Goal: Information Seeking & Learning: Understand process/instructions

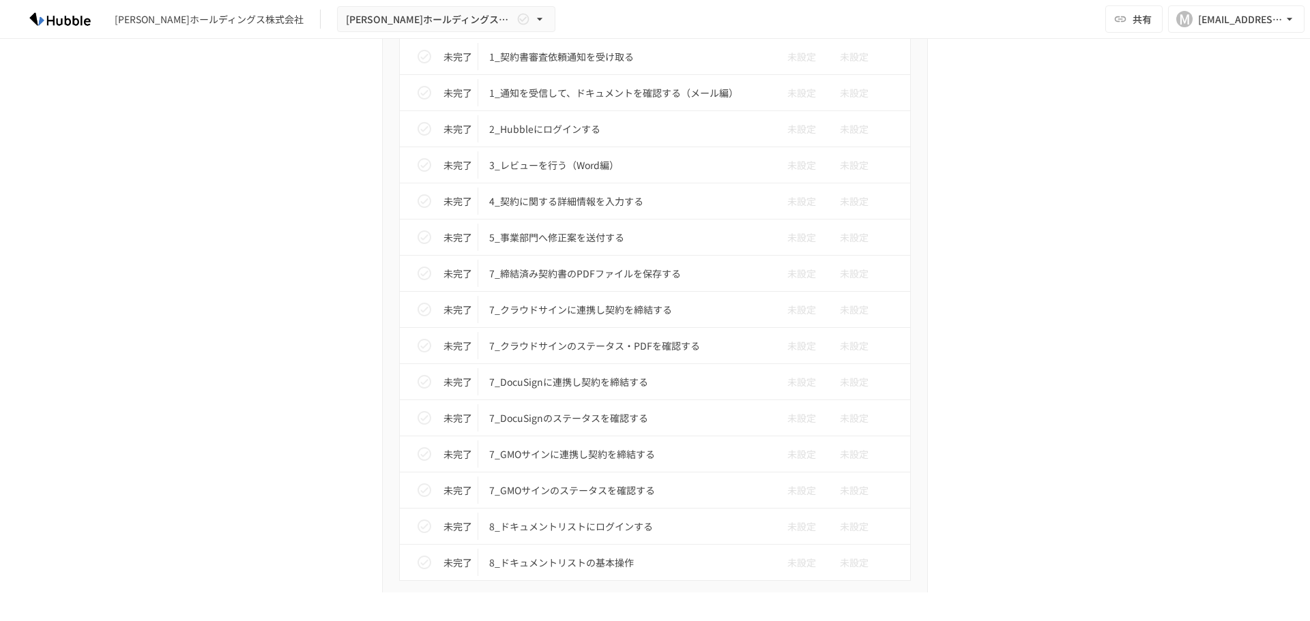
scroll to position [2587, 0]
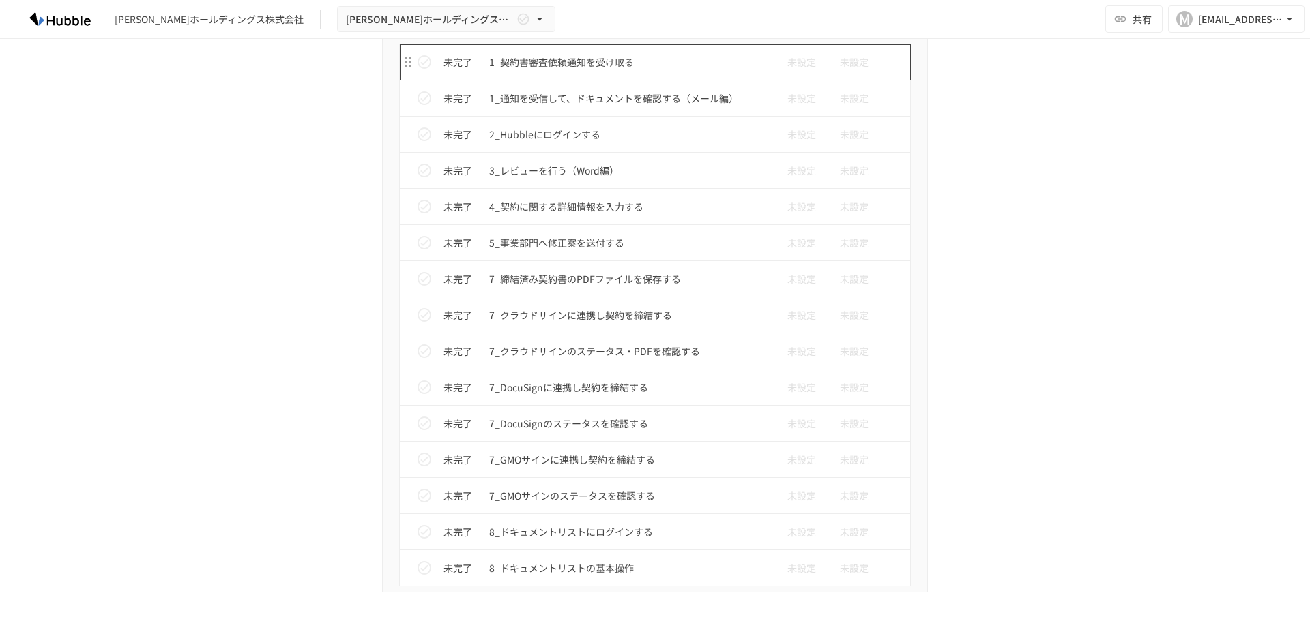
click at [583, 69] on p "1_契約書審査依頼通知を受け取る" at bounding box center [626, 62] width 274 height 17
type input "**********"
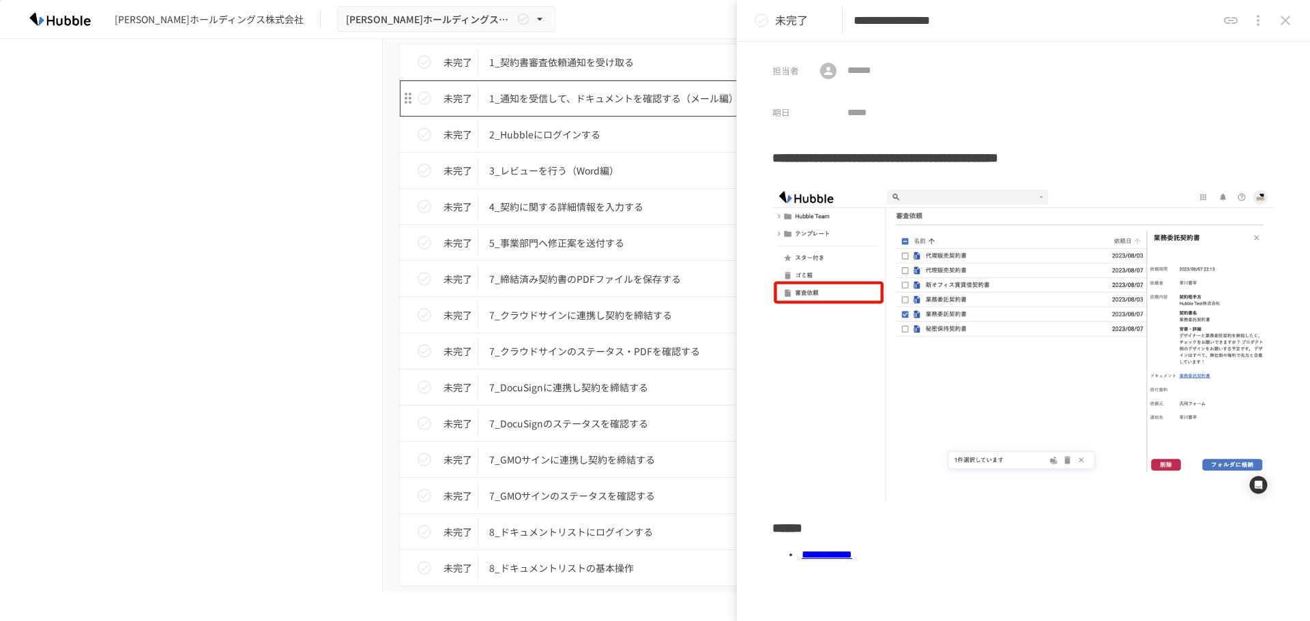
click at [576, 96] on p "1_通知を受信して、ドキュメントを確認する（メール編）" at bounding box center [626, 98] width 274 height 17
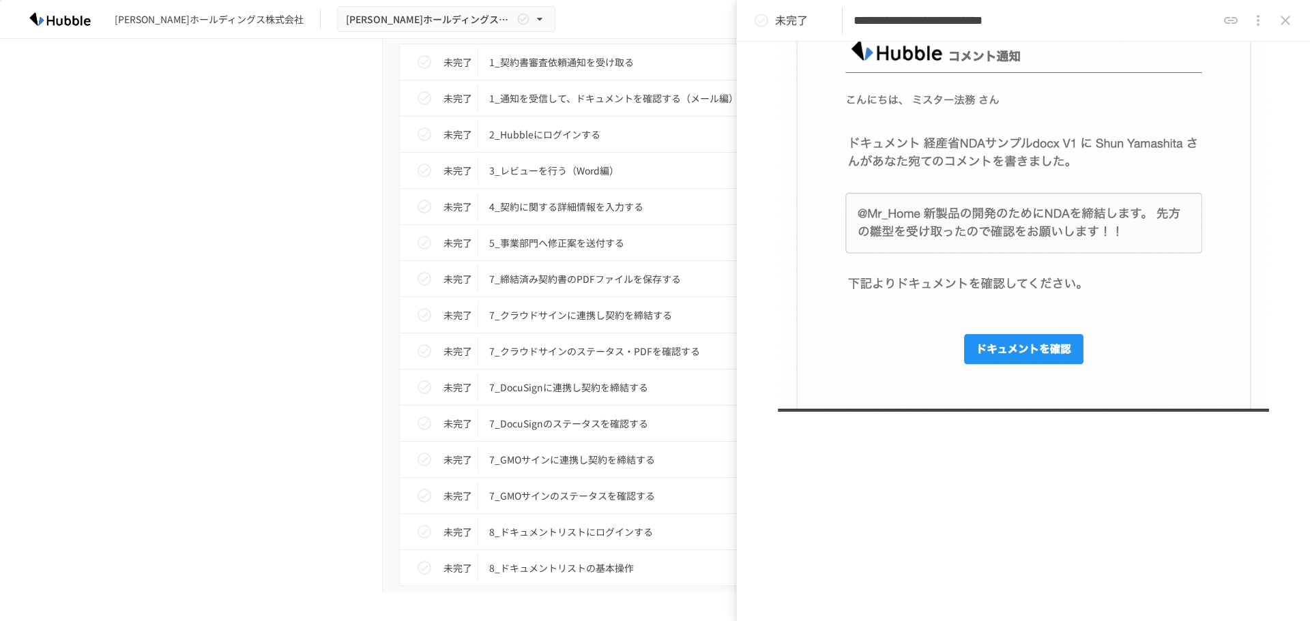
scroll to position [275, 0]
click at [553, 135] on p "2_Hubbleにログインする" at bounding box center [626, 134] width 274 height 17
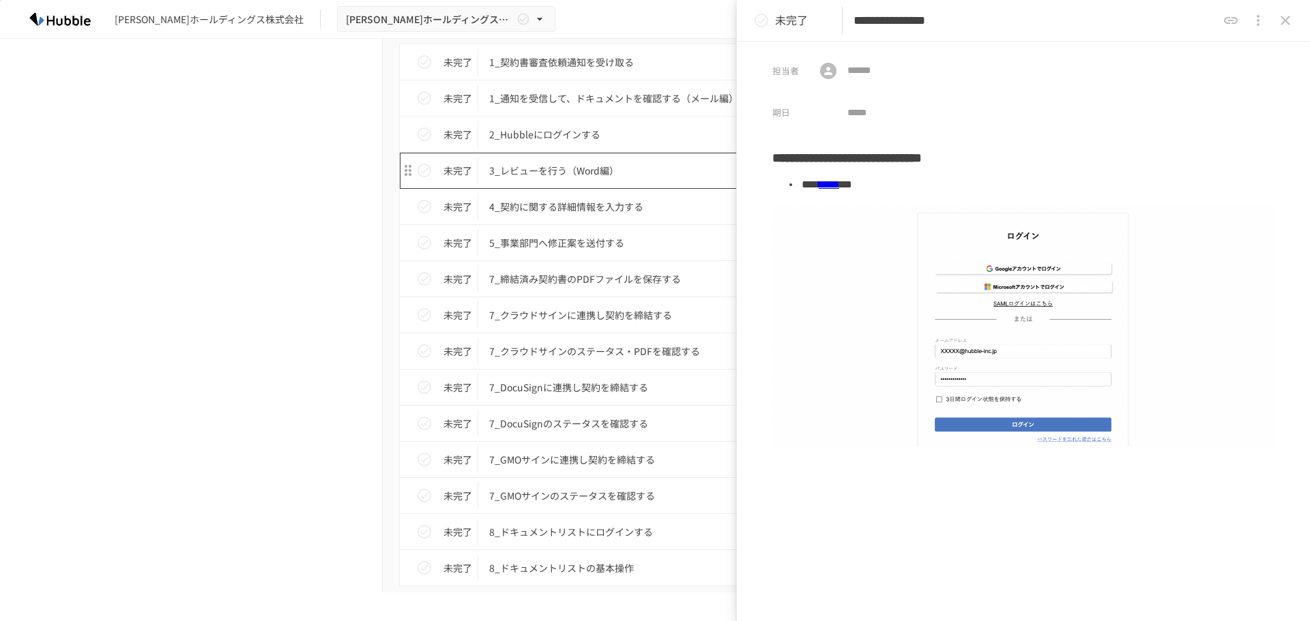
click at [595, 175] on p "3_レビューを行う（Word編）" at bounding box center [626, 170] width 274 height 17
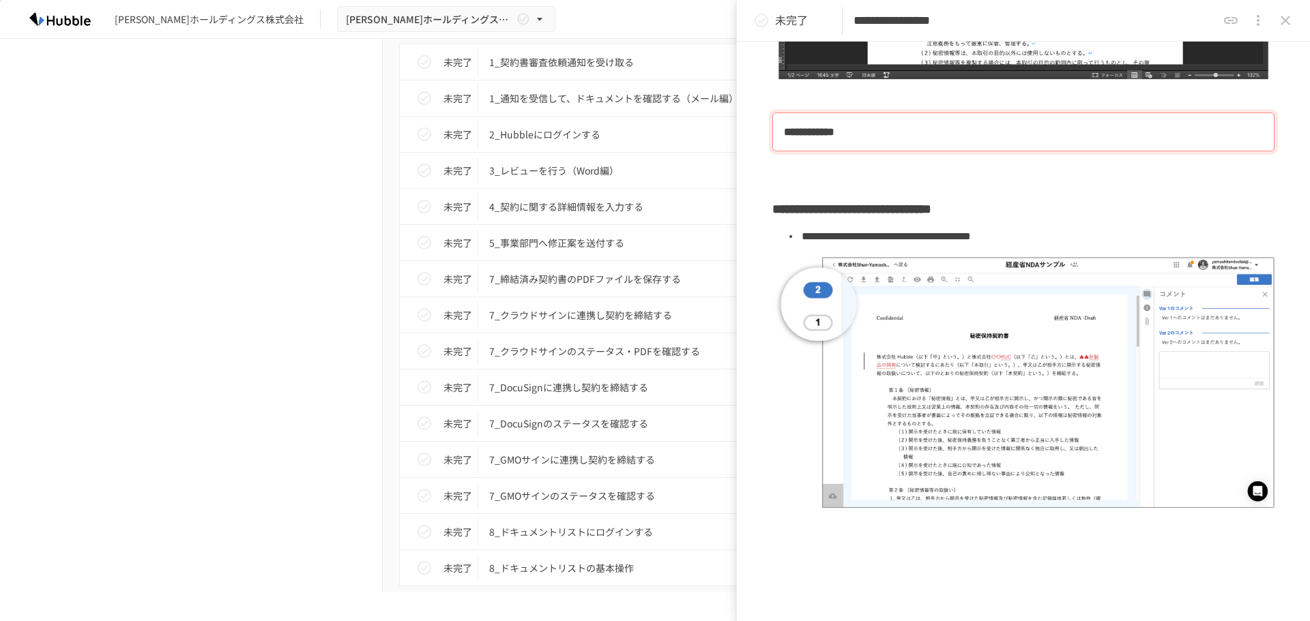
scroll to position [755, 0]
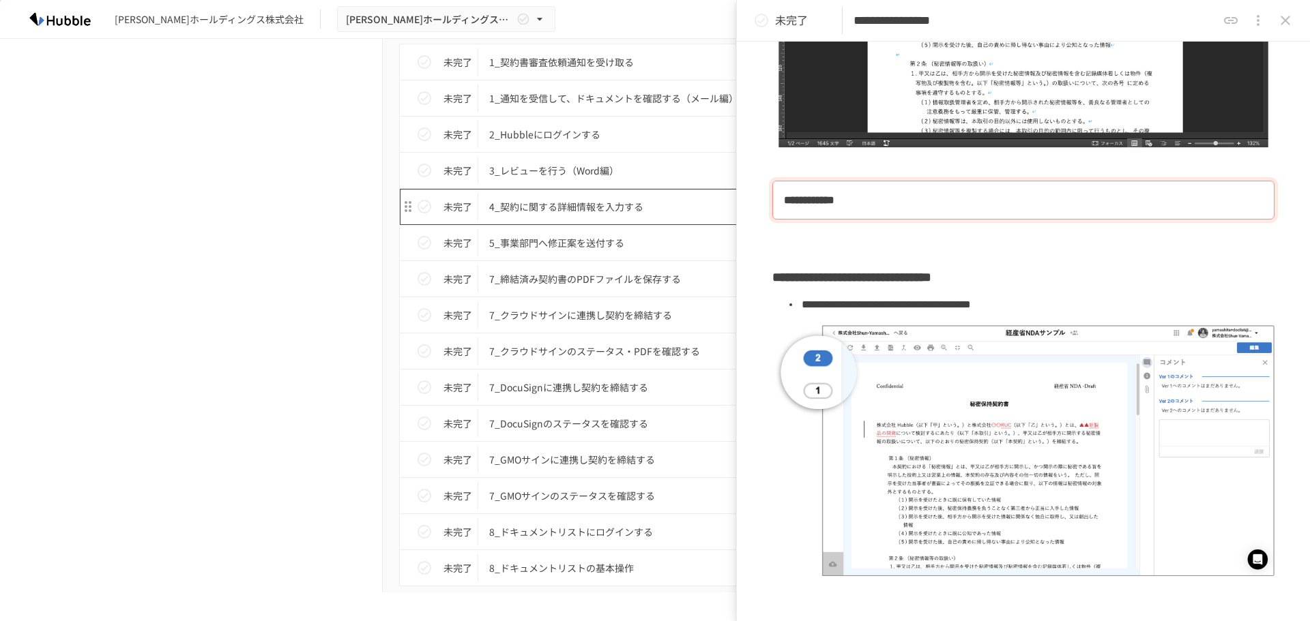
click at [550, 203] on p "4_契約に関する詳細情報を入力する" at bounding box center [626, 207] width 274 height 17
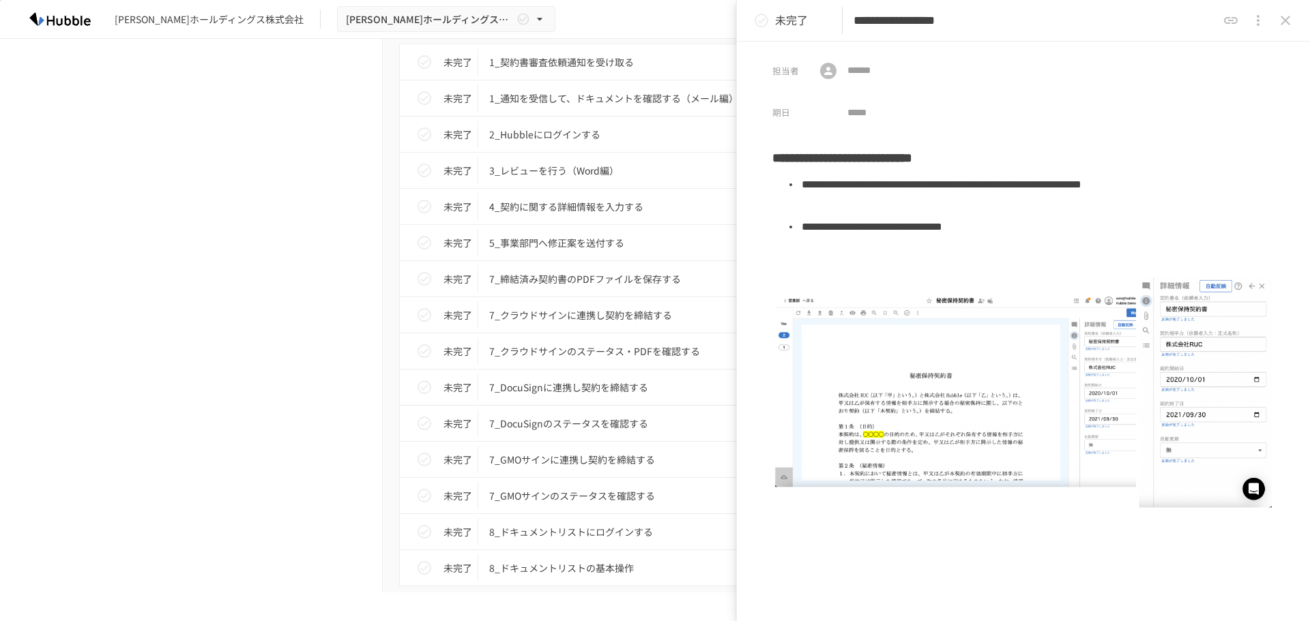
scroll to position [101, 0]
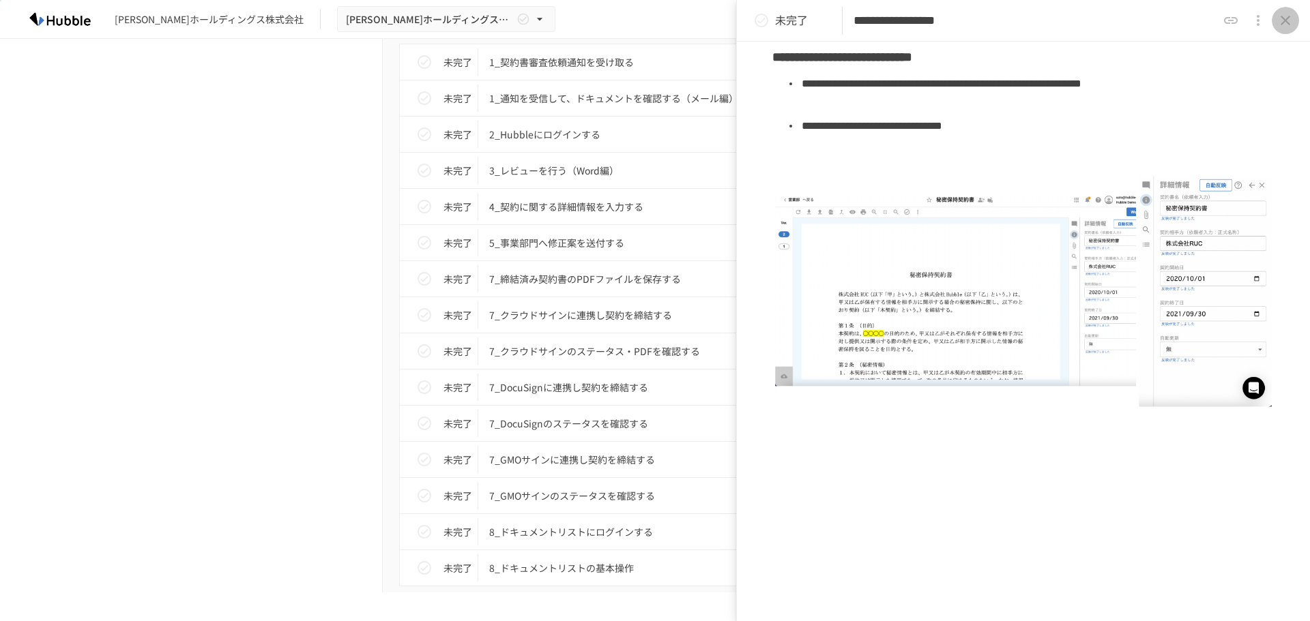
click at [1288, 15] on icon "close drawer" at bounding box center [1285, 20] width 16 height 16
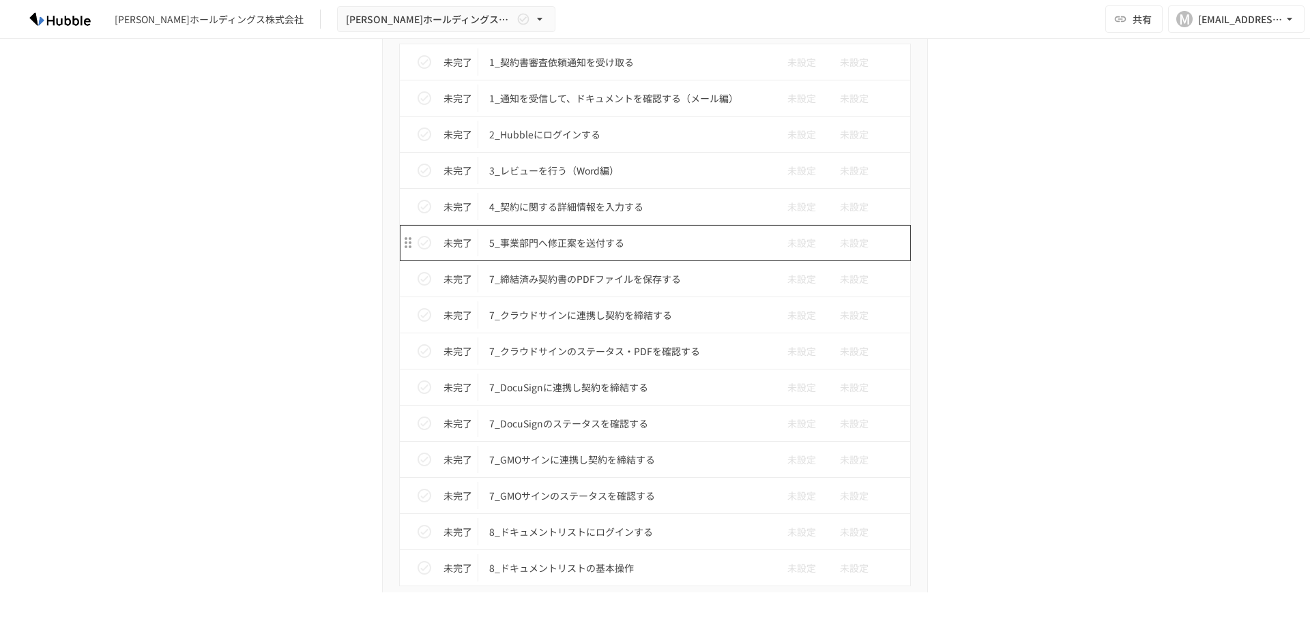
click at [583, 237] on p "5_事業部門へ修正案を送付する" at bounding box center [626, 243] width 274 height 17
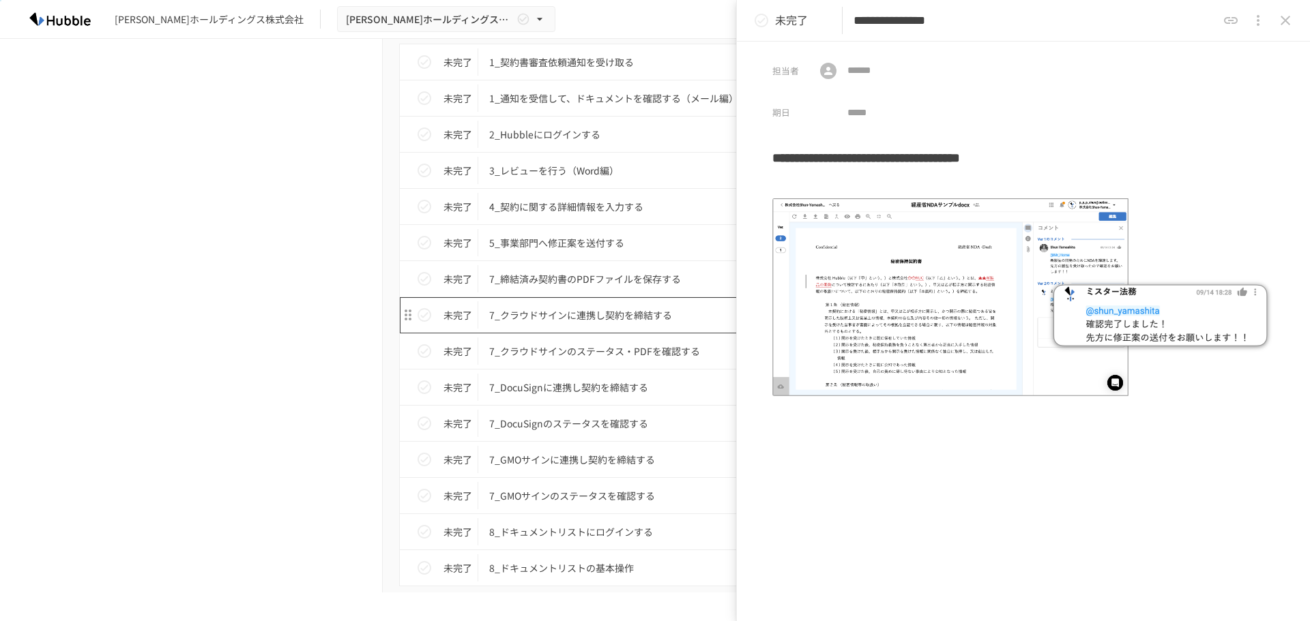
click at [565, 317] on p "7_クラウドサインに連携し契約を締結する" at bounding box center [626, 315] width 274 height 17
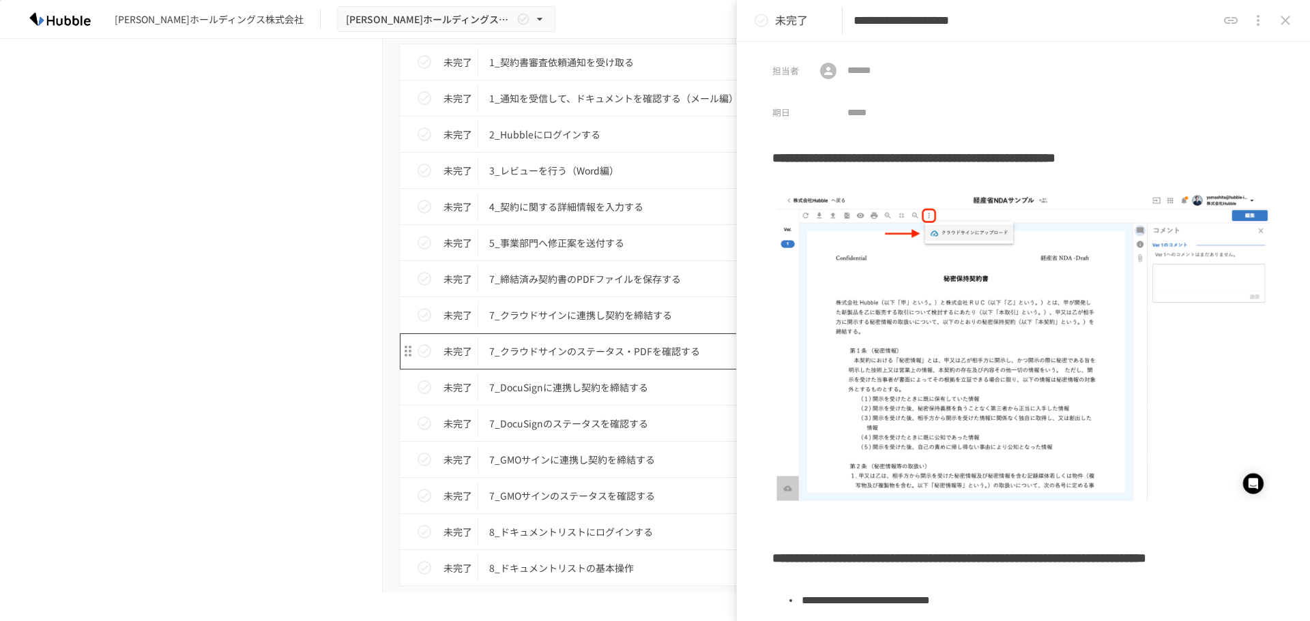
click at [570, 353] on p "7_クラウドサインのステータス・PDFを確認する" at bounding box center [626, 351] width 274 height 17
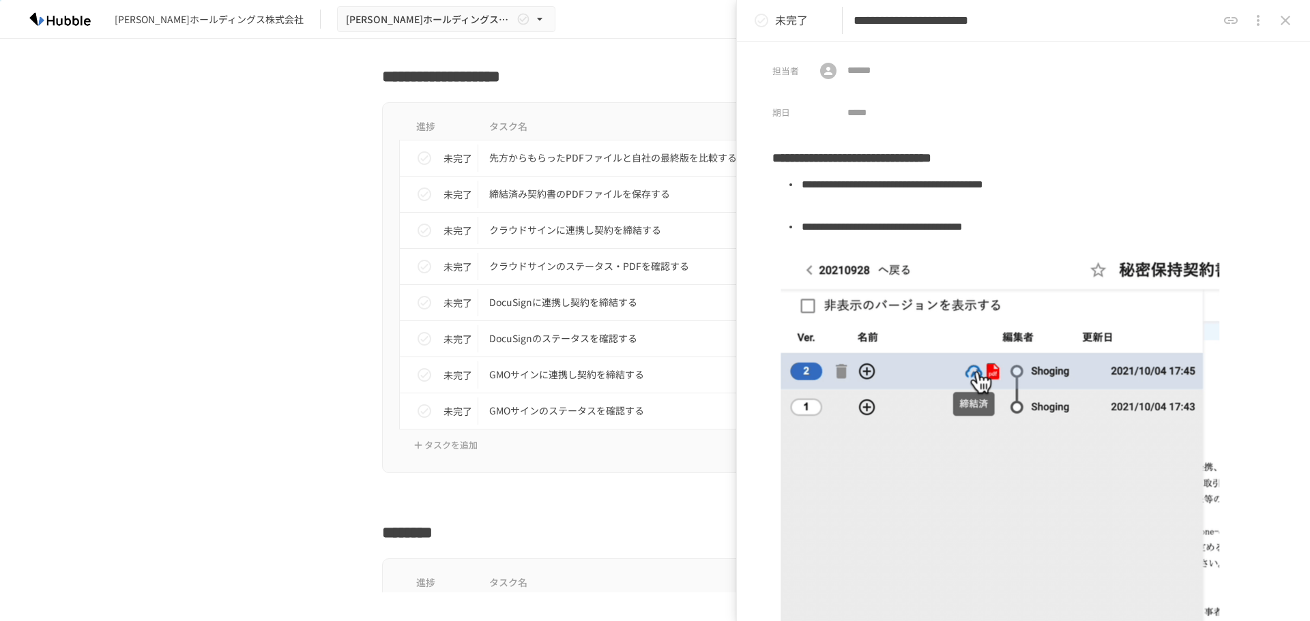
scroll to position [3269, 0]
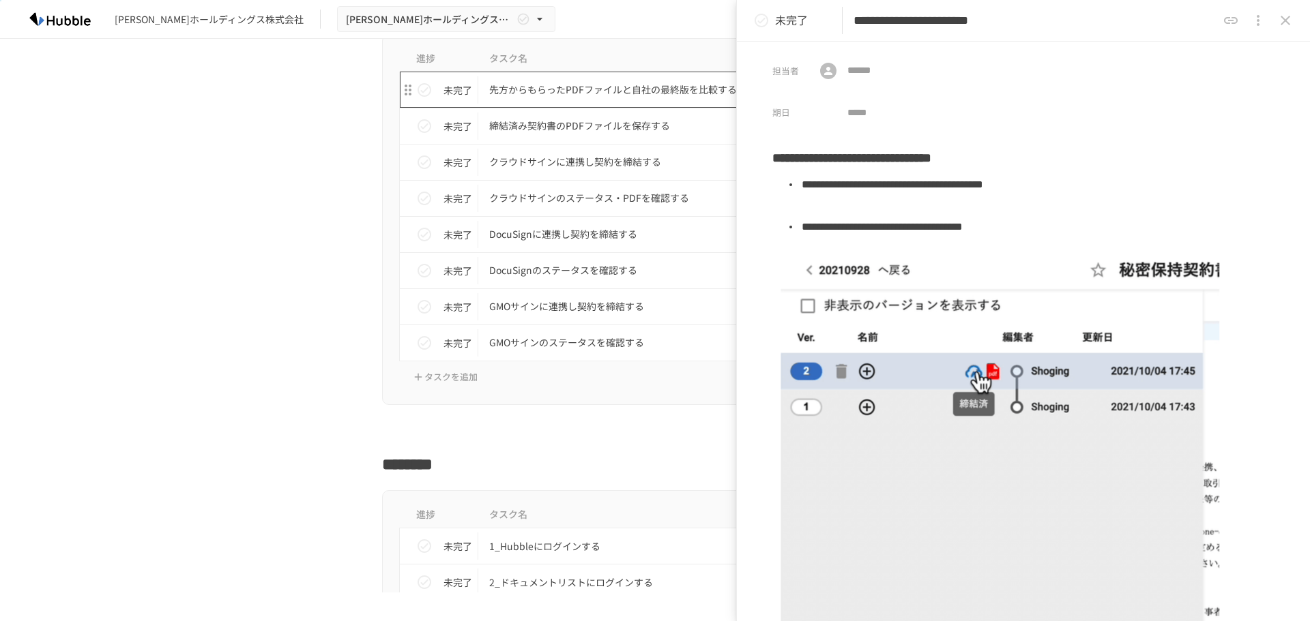
click at [569, 98] on p "先方からもらったPDFファイルと自社の最終版を比較する" at bounding box center [626, 89] width 274 height 17
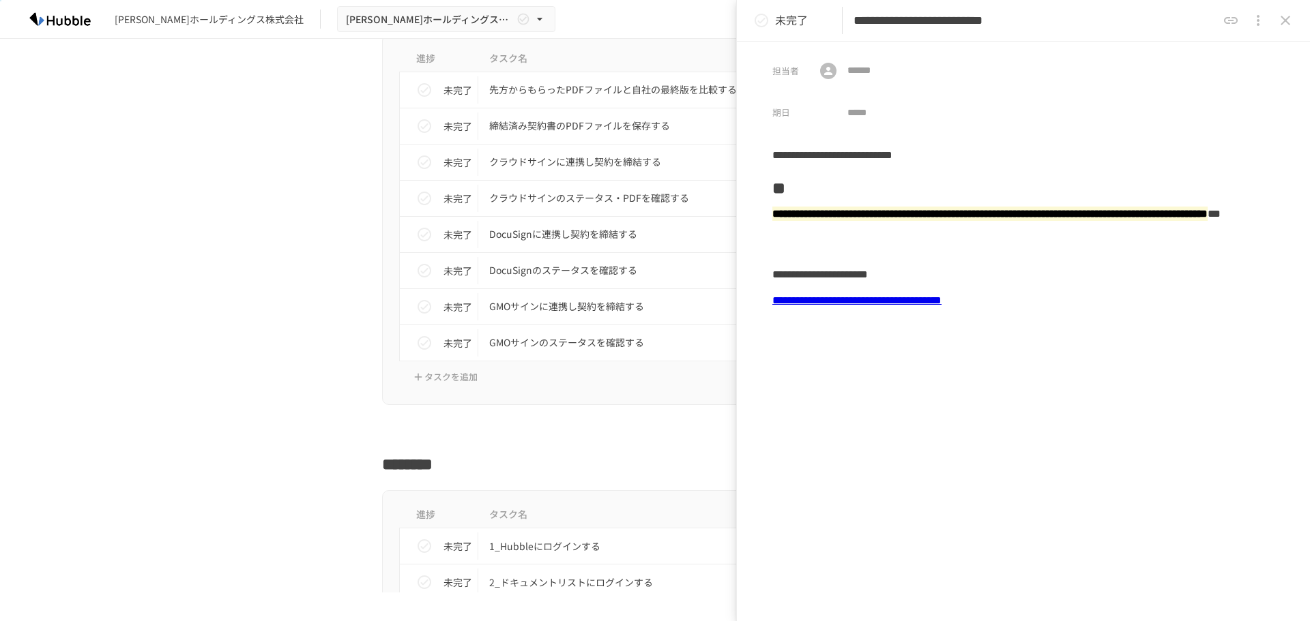
click at [825, 305] on link "**********" at bounding box center [856, 300] width 169 height 10
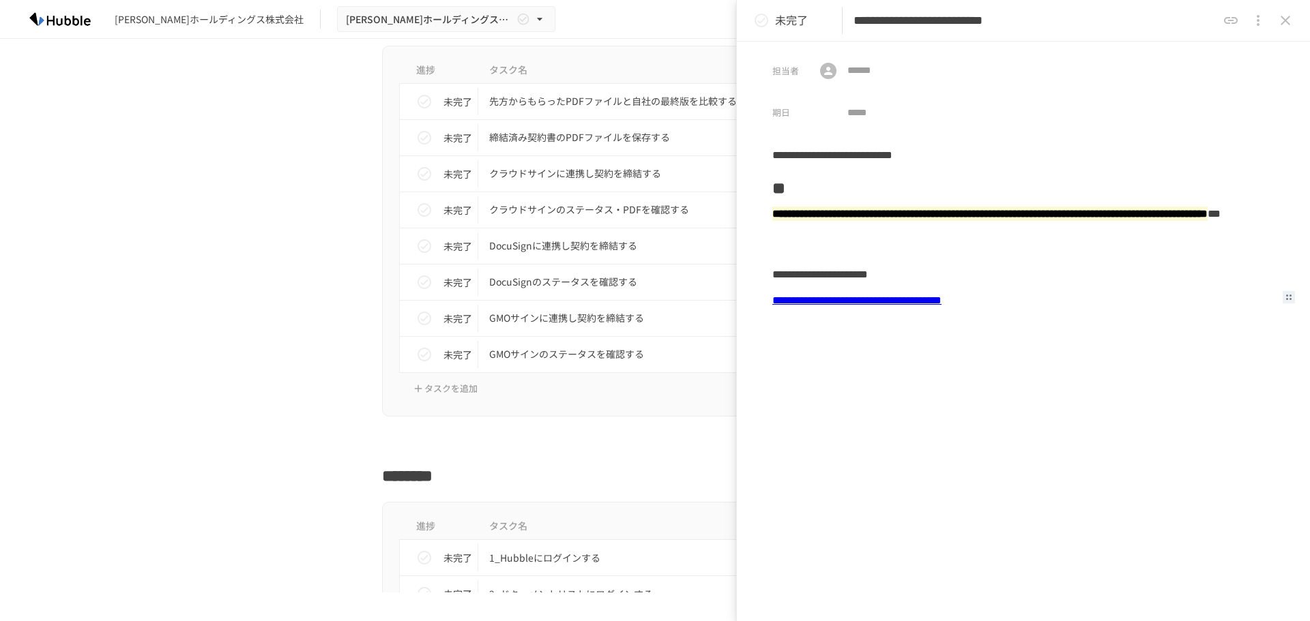
scroll to position [3189, 0]
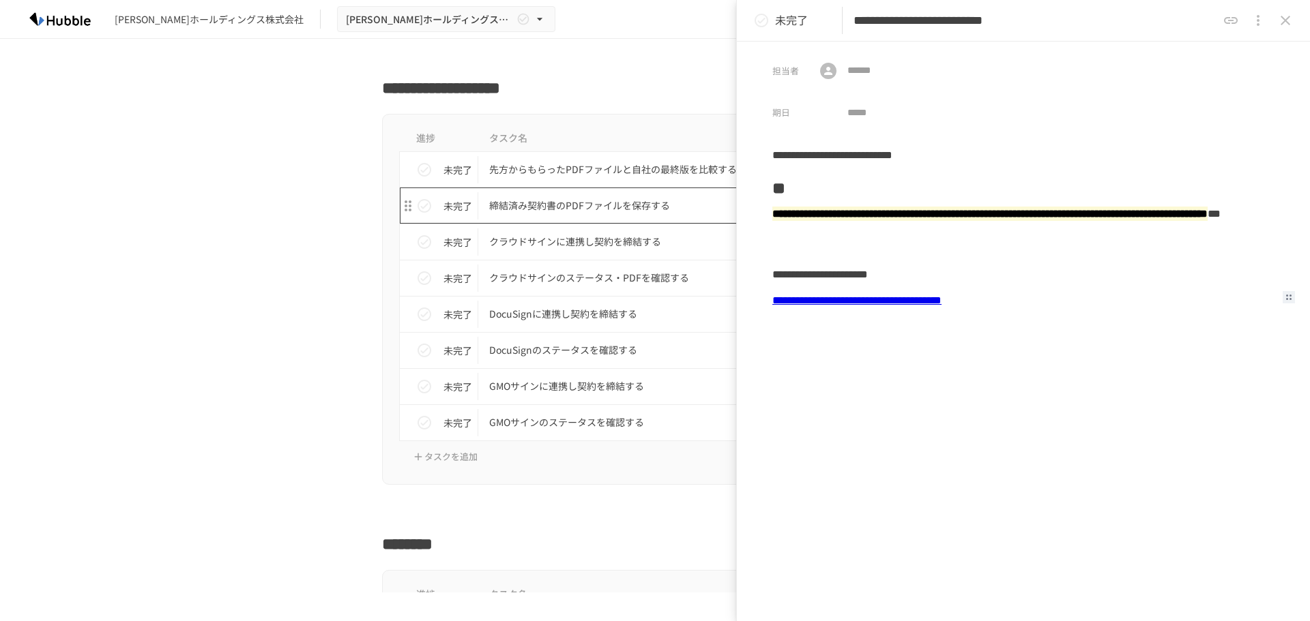
click at [582, 208] on p "締結済み契約書のPDFファイルを保存する" at bounding box center [626, 205] width 274 height 17
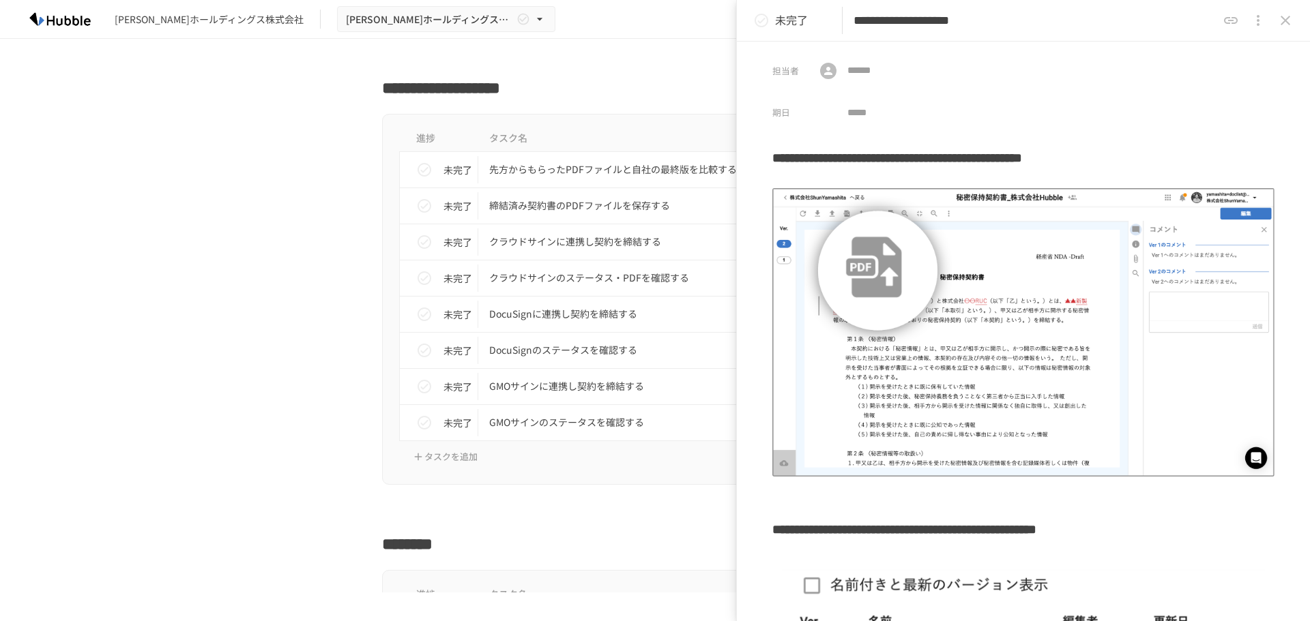
click at [180, 201] on div "**********" at bounding box center [655, 316] width 1310 height 554
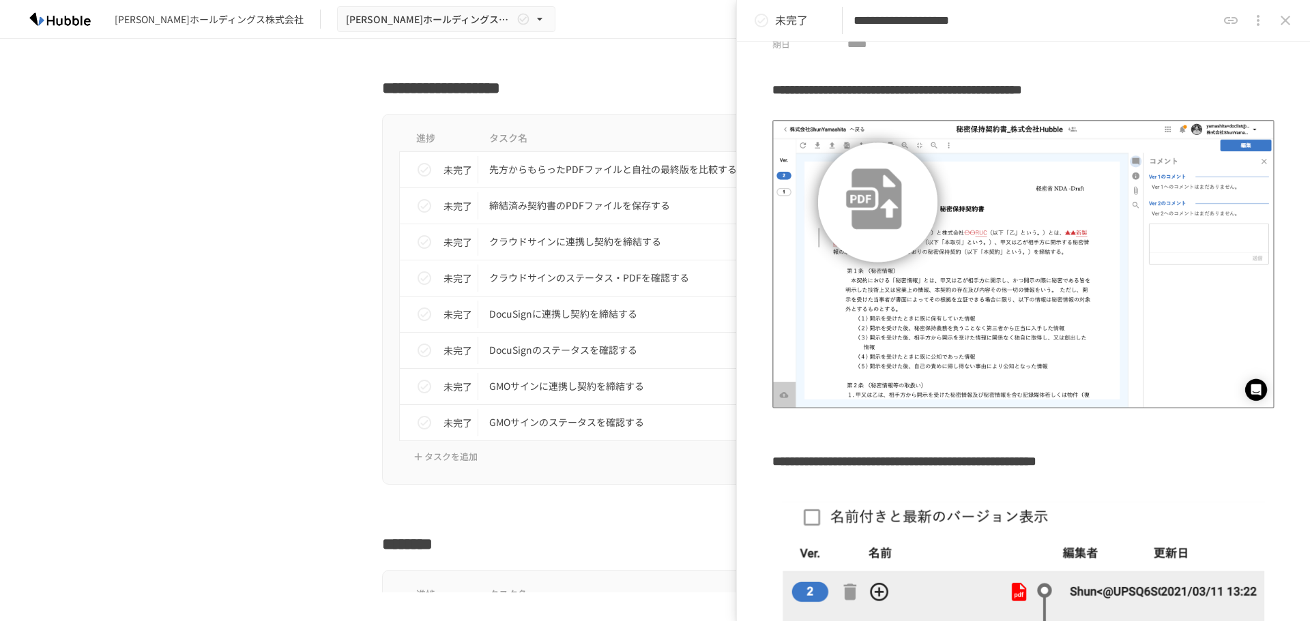
click at [244, 248] on div "進捗 タスク名 担当者 期限 未完了 先方からもらったPDFファイルと自社の最終版を比較する 未設定 未設定 未完了 締結済み契約書のPDFファイルを保存する…" at bounding box center [655, 299] width 832 height 371
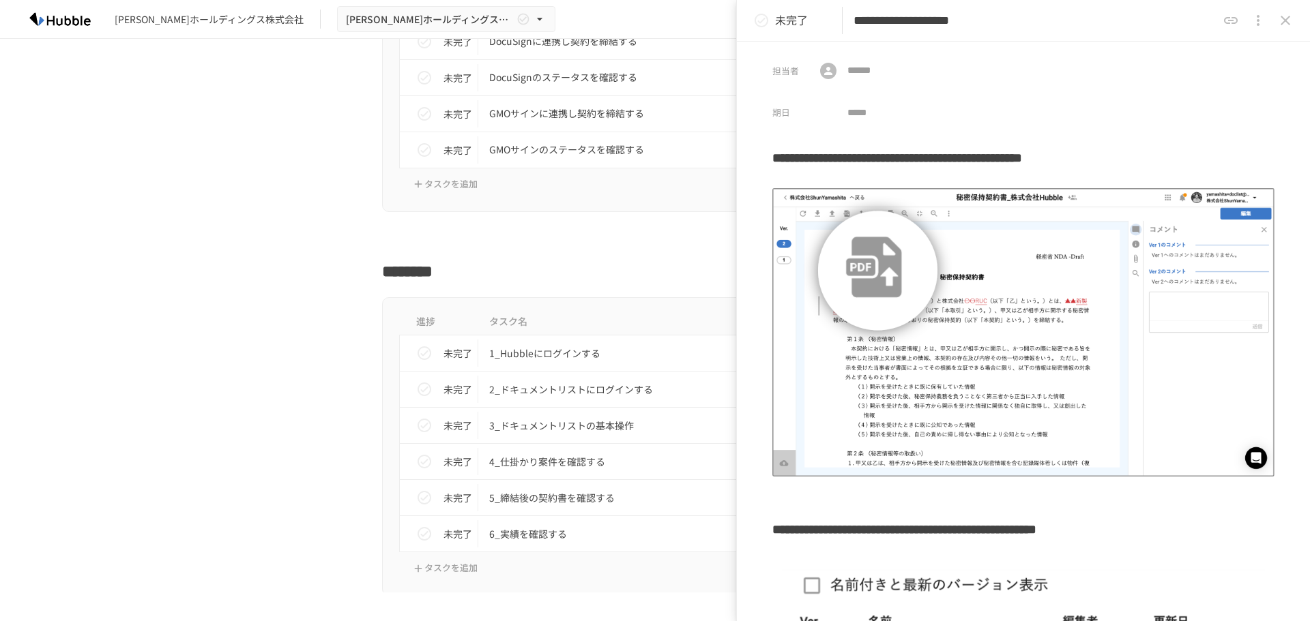
scroll to position [3599, 0]
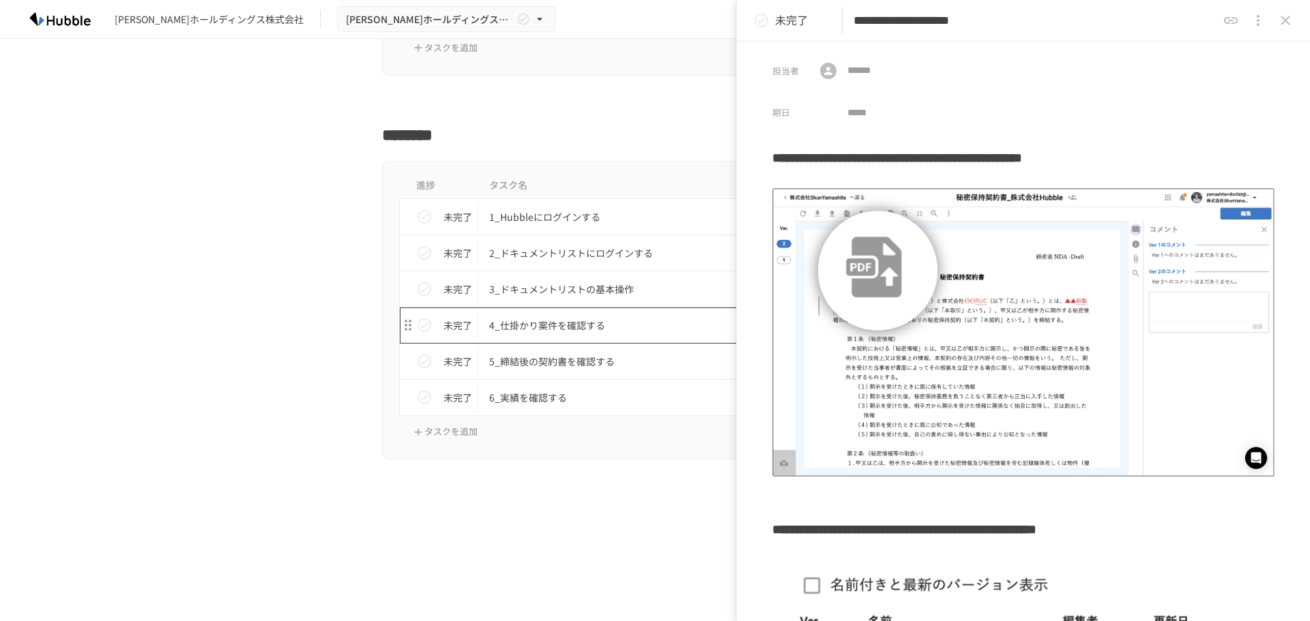
click at [585, 331] on p "4_仕掛かり案件を確認する" at bounding box center [626, 325] width 274 height 17
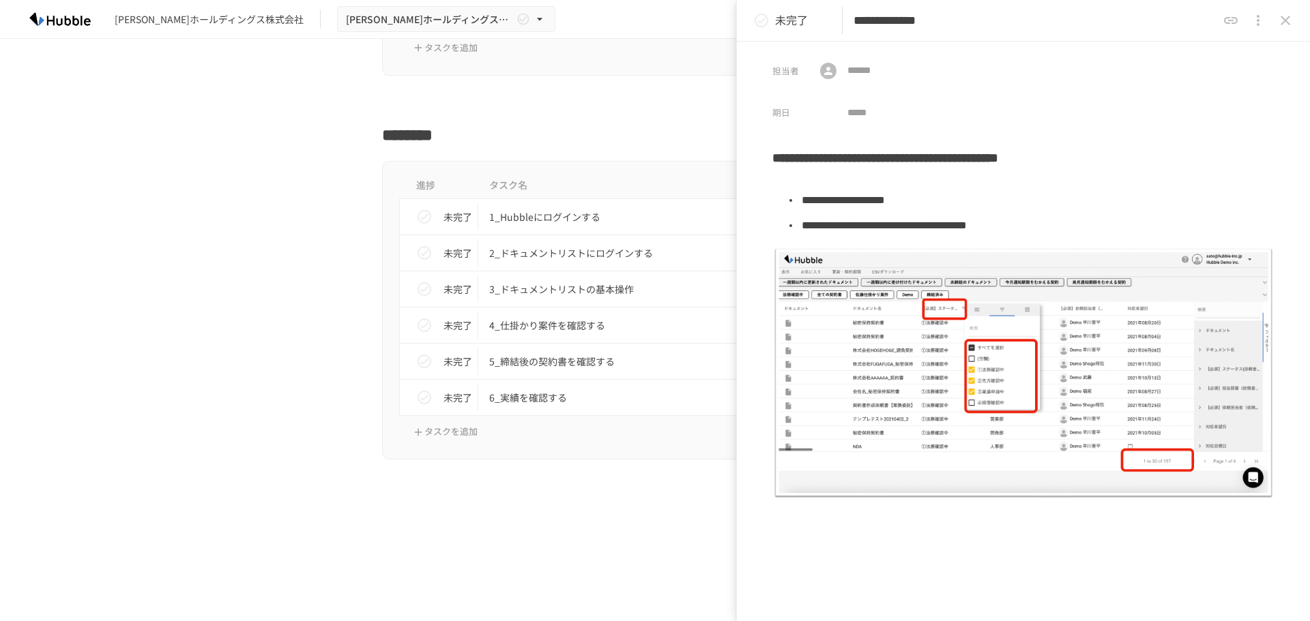
click at [222, 288] on div "**********" at bounding box center [655, 316] width 1310 height 554
click at [554, 258] on p "2_ドキュメントリストにログインする" at bounding box center [626, 253] width 274 height 17
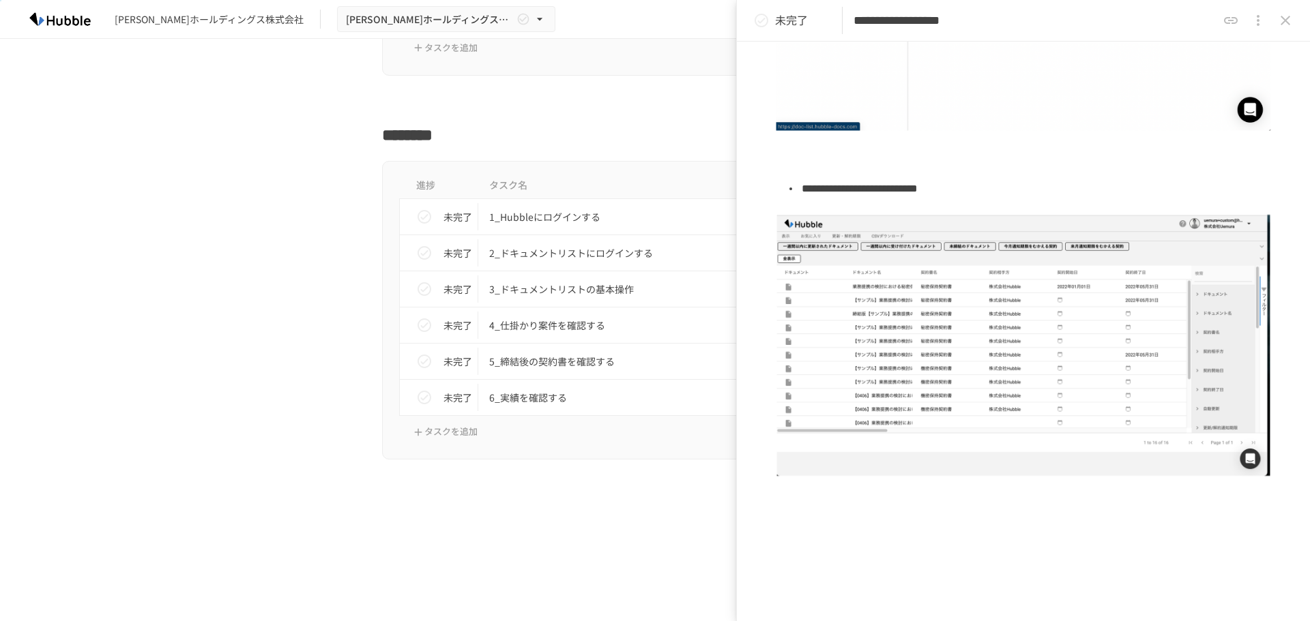
scroll to position [473, 0]
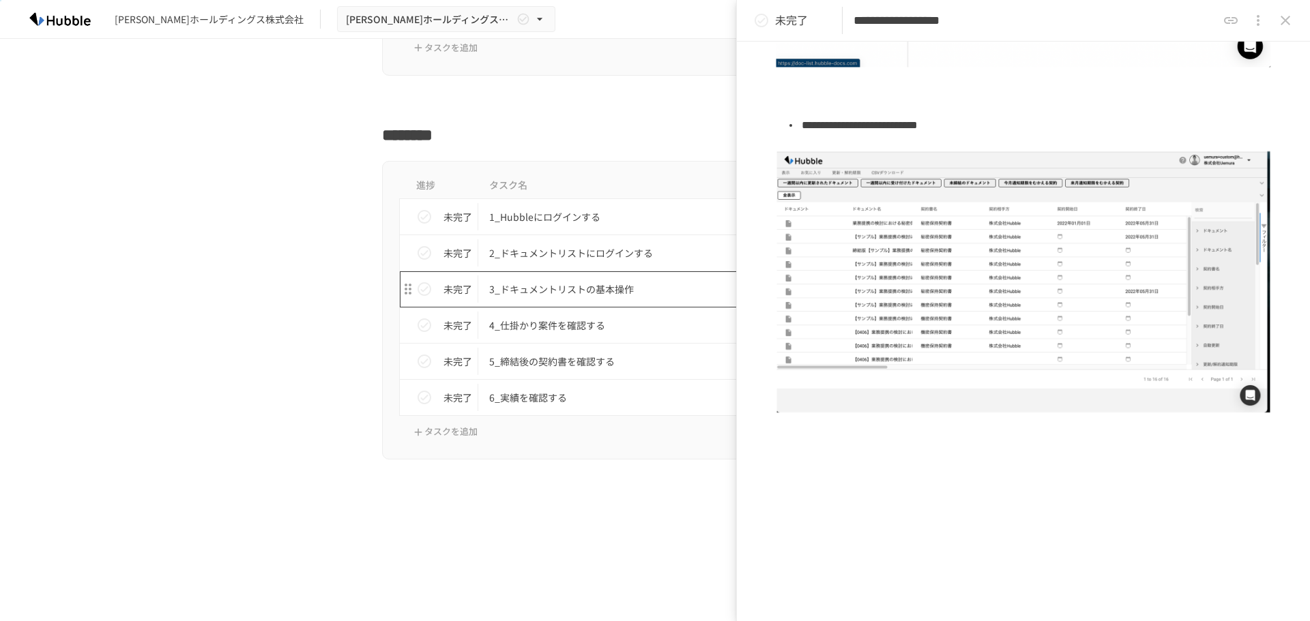
click at [535, 281] on p "3_ドキュメントリストの基本操作" at bounding box center [626, 289] width 274 height 17
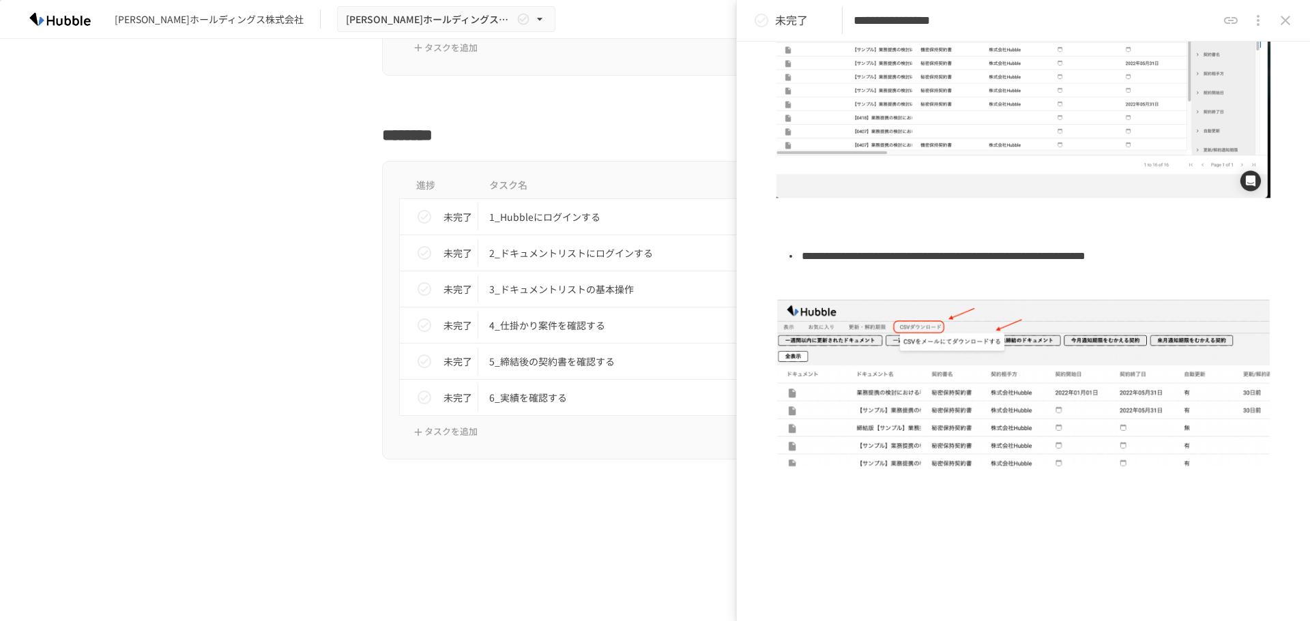
scroll to position [330, 0]
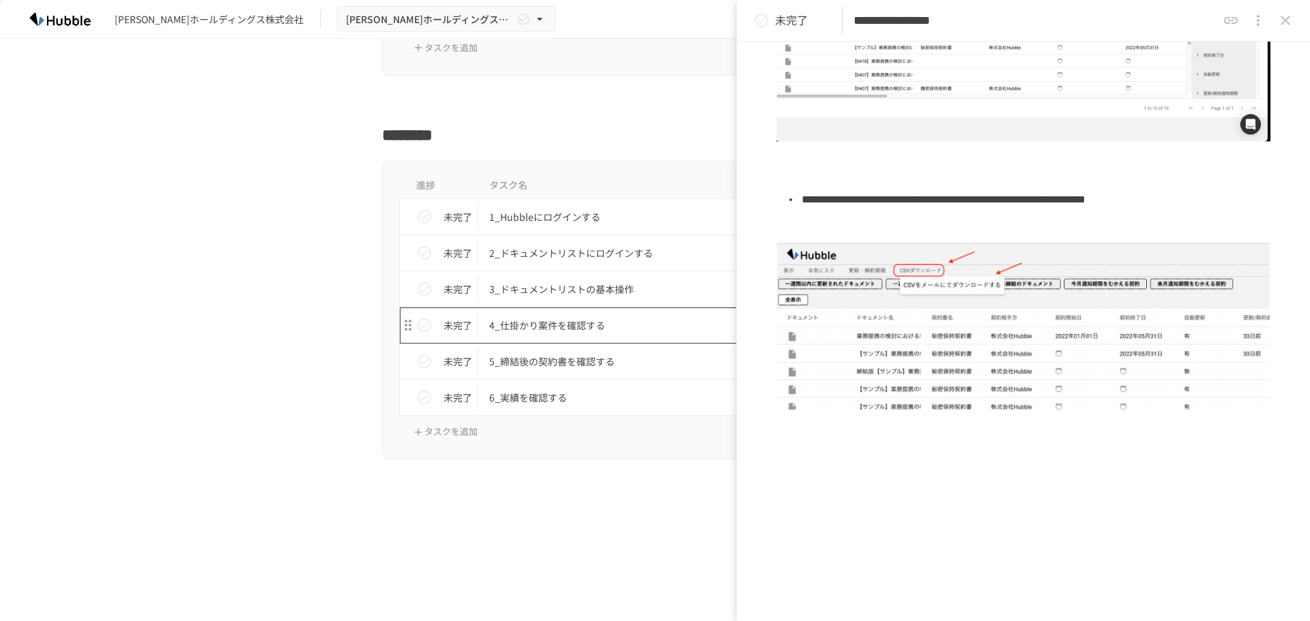
click at [565, 329] on p "4_仕掛かり案件を確認する" at bounding box center [626, 325] width 274 height 17
type input "**********"
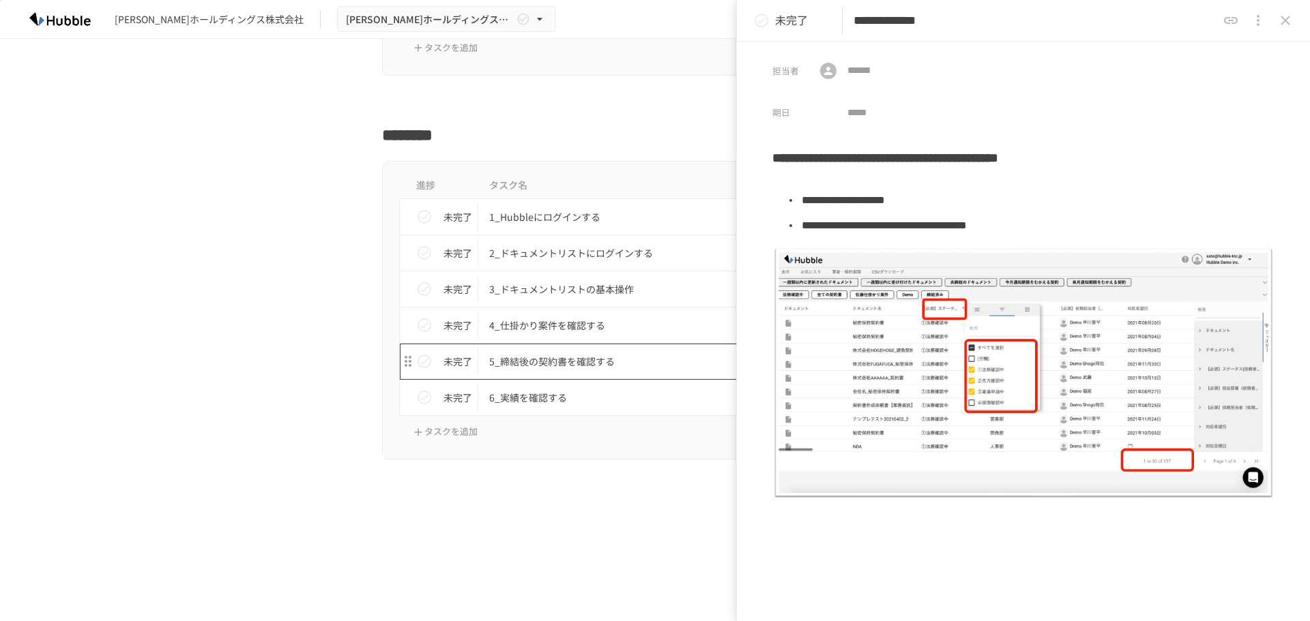
click at [568, 363] on p "5_締結後の契約書を確認する" at bounding box center [626, 361] width 274 height 17
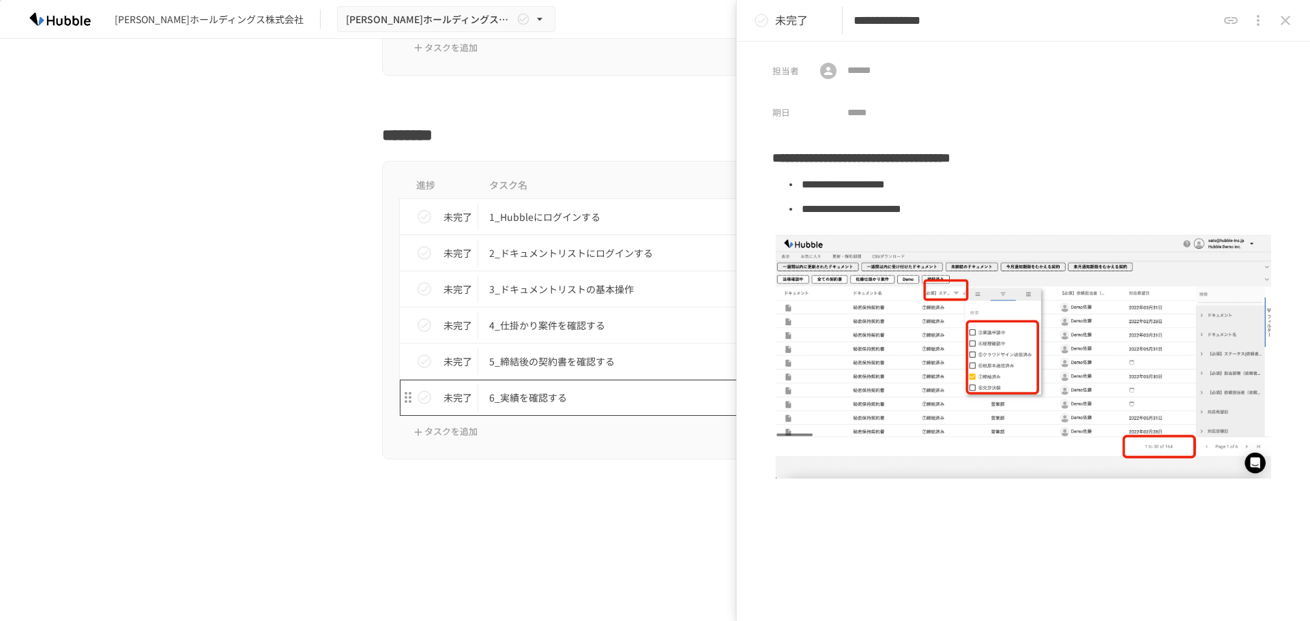
click at [516, 401] on p "6_実績を確認する" at bounding box center [626, 398] width 274 height 17
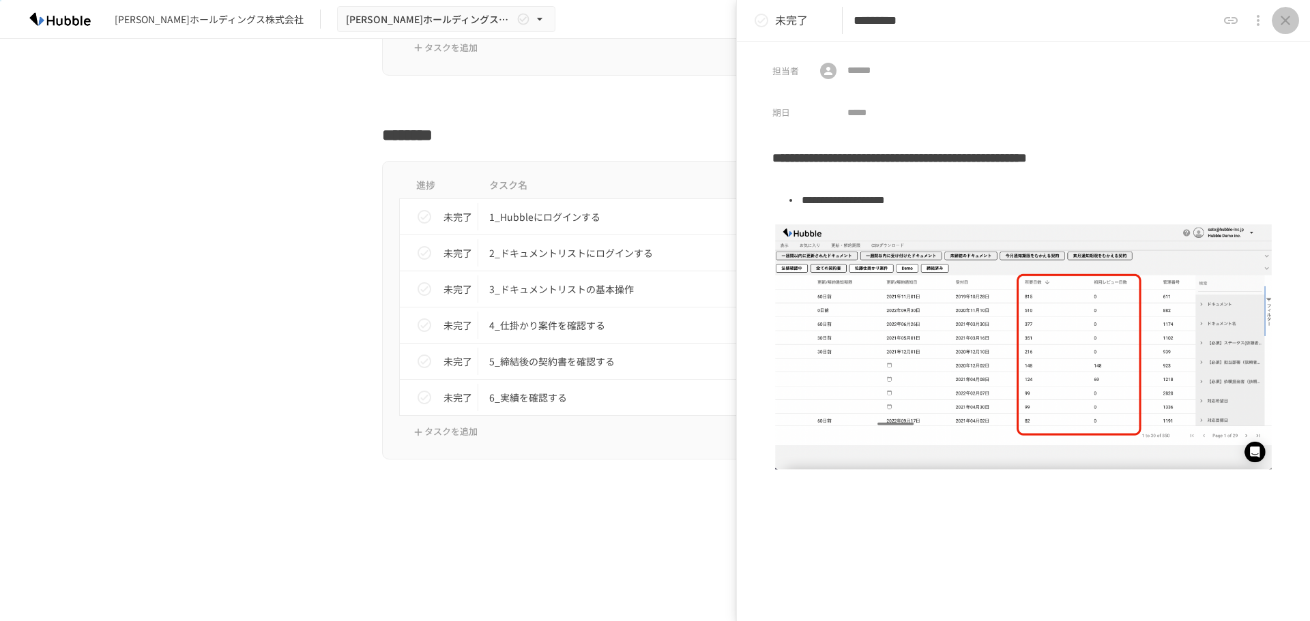
click at [1291, 18] on icon "close drawer" at bounding box center [1285, 20] width 16 height 16
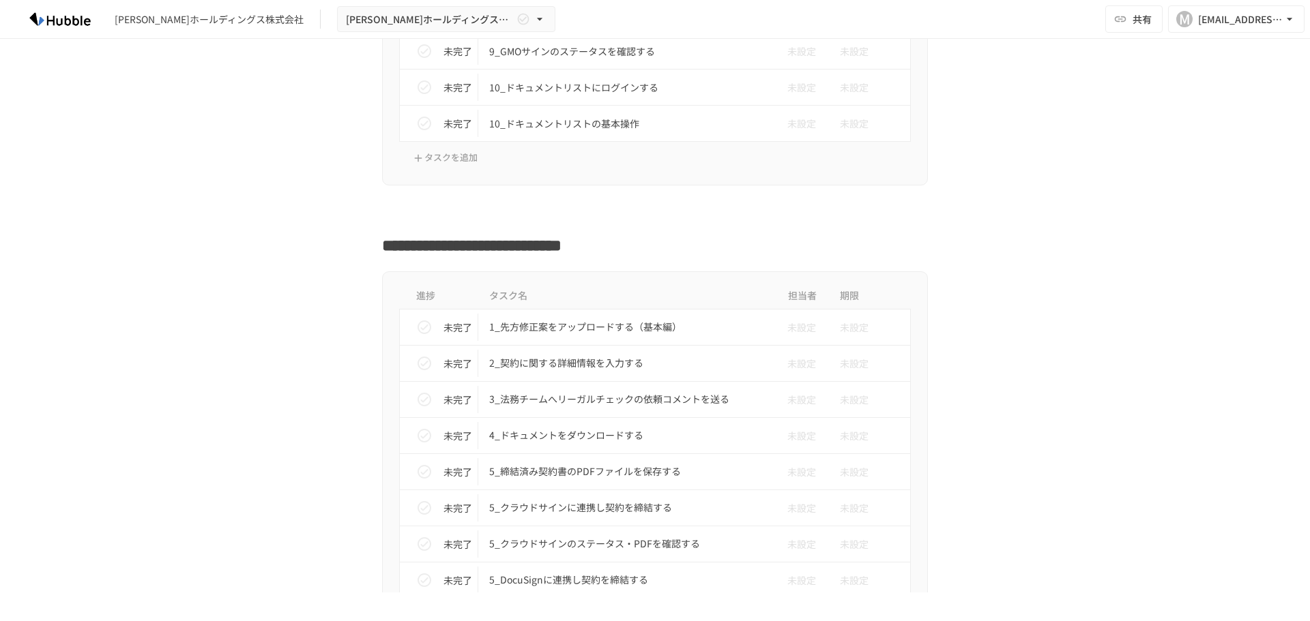
scroll to position [1825, 0]
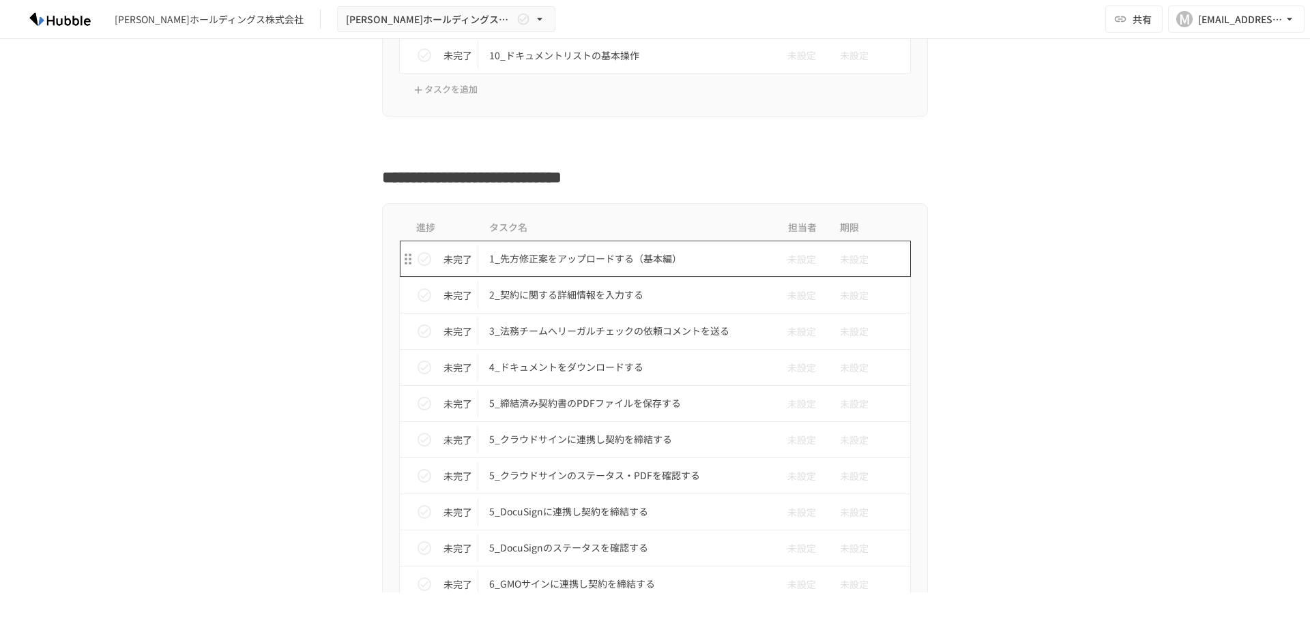
click at [560, 261] on p "1_先方修正案をアップロードする（基本編）" at bounding box center [626, 258] width 274 height 17
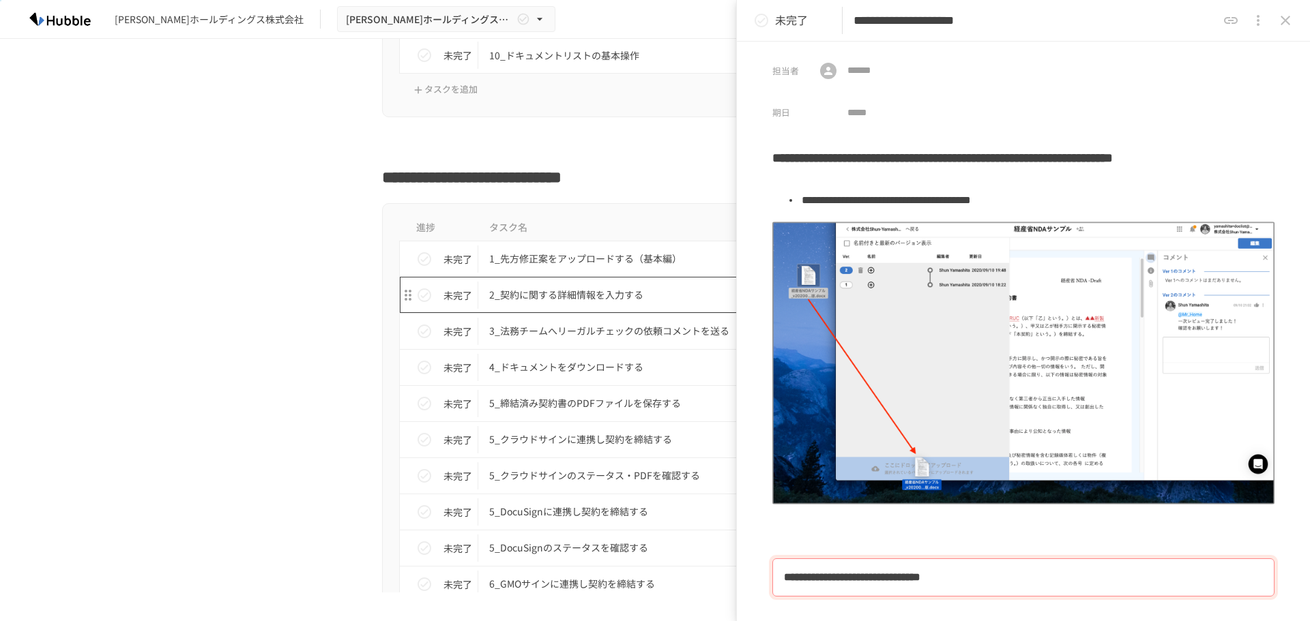
click at [527, 302] on p "2_契約に関する詳細情報を入力する" at bounding box center [626, 295] width 274 height 17
